Goal: Navigation & Orientation: Go to known website

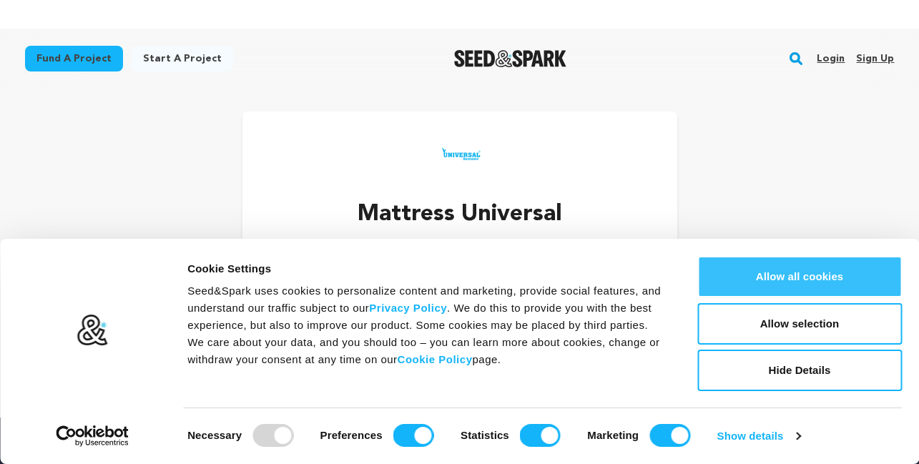
click at [777, 279] on button "Allow all cookies" at bounding box center [799, 276] width 204 height 41
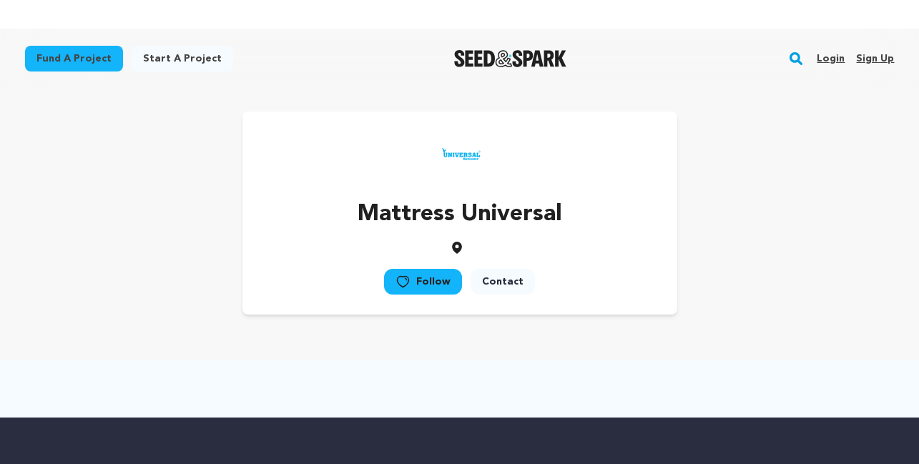
click at [826, 57] on link "Login" at bounding box center [830, 58] width 28 height 23
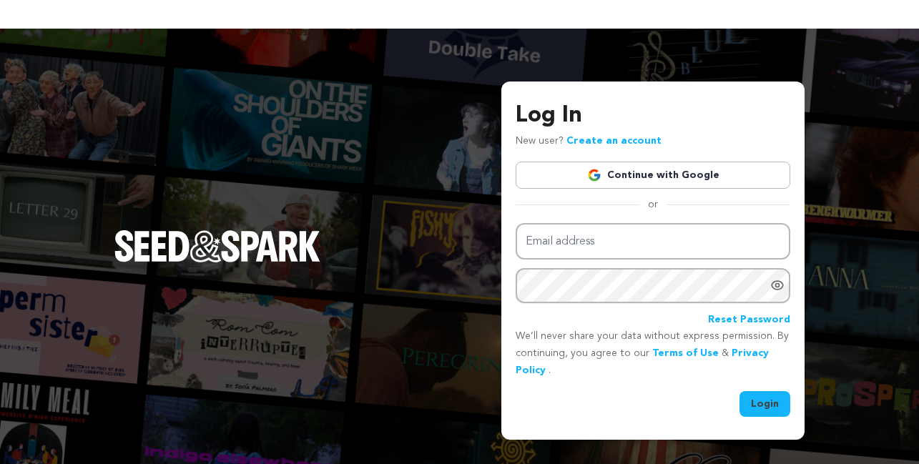
click at [613, 172] on link "Continue with Google" at bounding box center [652, 175] width 275 height 27
